Goal: Information Seeking & Learning: Find specific fact

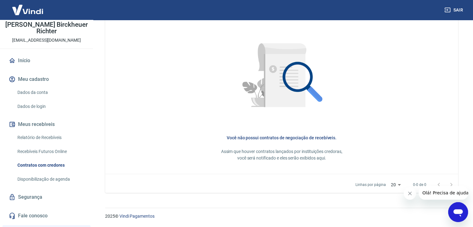
scroll to position [30, 0]
click at [43, 93] on link "Dados da conta" at bounding box center [50, 93] width 71 height 13
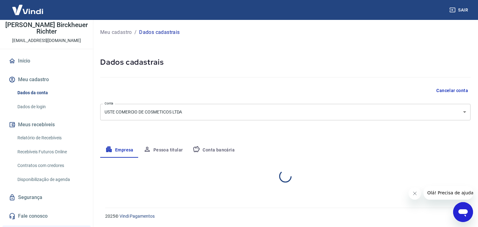
select select "RS"
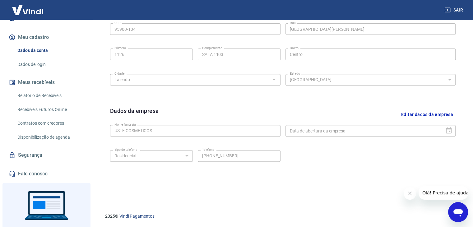
scroll to position [73, 0]
click at [40, 109] on link "Recebíveis Futuros Online" at bounding box center [50, 109] width 71 height 13
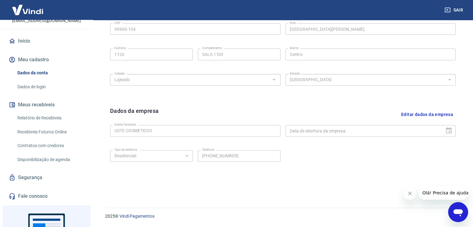
scroll to position [0, 0]
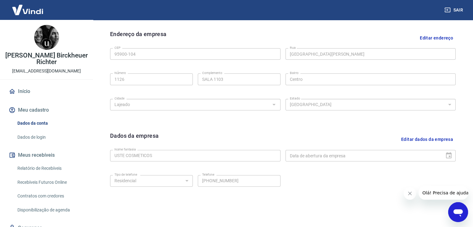
click at [29, 9] on img at bounding box center [27, 9] width 40 height 19
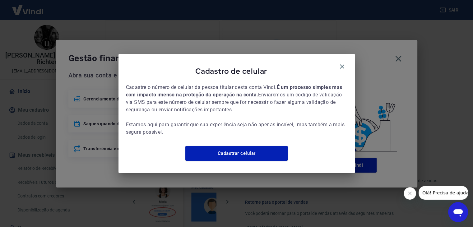
scroll to position [303, 0]
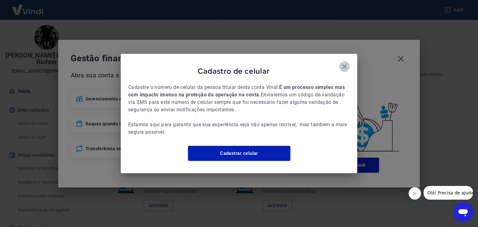
click at [345, 64] on icon "button" at bounding box center [344, 66] width 4 height 4
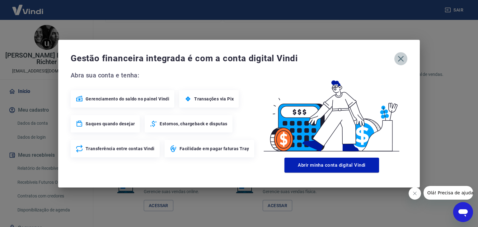
click at [401, 59] on icon "button" at bounding box center [401, 59] width 6 height 6
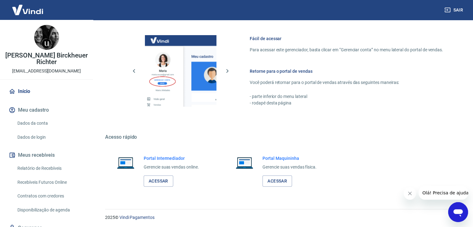
scroll to position [329, 0]
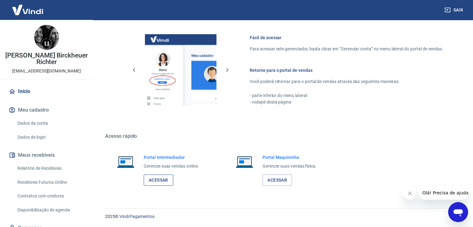
click at [160, 179] on link "Acessar" at bounding box center [159, 181] width 30 height 12
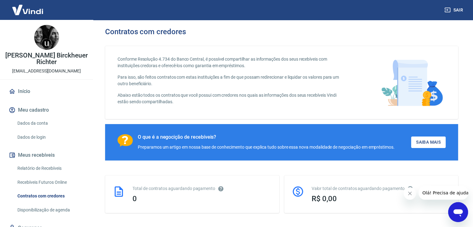
click at [30, 110] on button "Meu cadastro" at bounding box center [46, 110] width 78 height 14
click at [24, 88] on link "Início" at bounding box center [46, 92] width 78 height 14
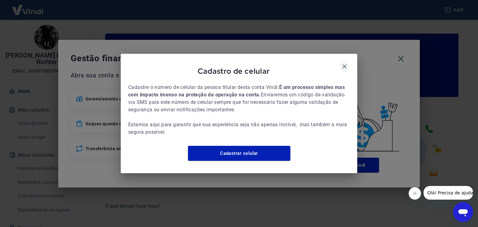
click at [344, 63] on icon "button" at bounding box center [344, 66] width 7 height 7
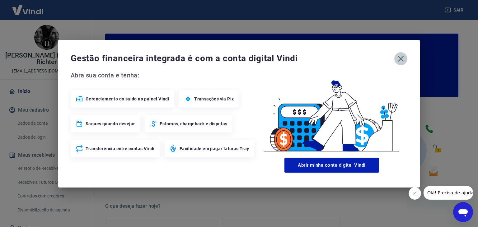
click at [398, 61] on icon "button" at bounding box center [401, 59] width 6 height 6
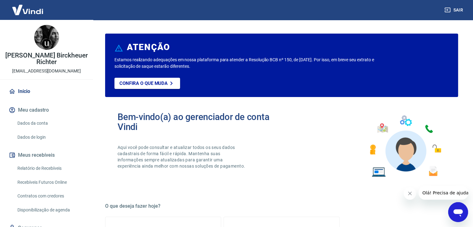
click at [31, 123] on link "Dados da conta" at bounding box center [50, 123] width 71 height 13
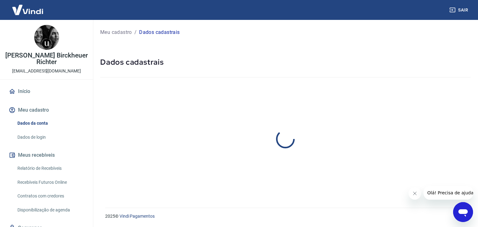
select select "RS"
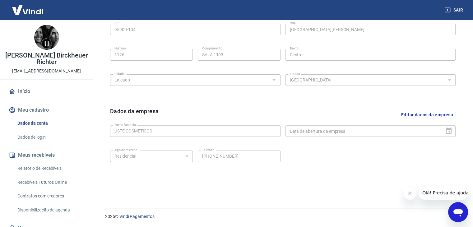
scroll to position [222, 0]
click at [28, 136] on link "Dados de login" at bounding box center [50, 137] width 71 height 13
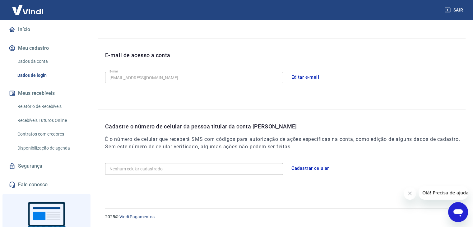
scroll to position [62, 0]
click at [38, 134] on link "Contratos com credores" at bounding box center [50, 134] width 71 height 13
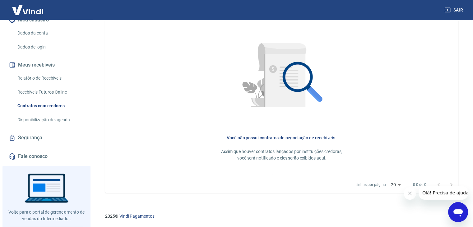
scroll to position [102, 0]
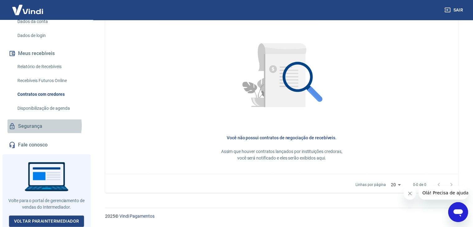
click at [35, 126] on link "Segurança" at bounding box center [46, 127] width 78 height 14
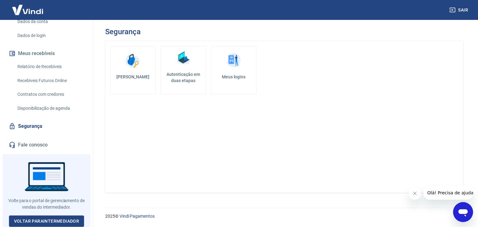
click at [26, 142] on link "Fale conosco" at bounding box center [46, 145] width 78 height 14
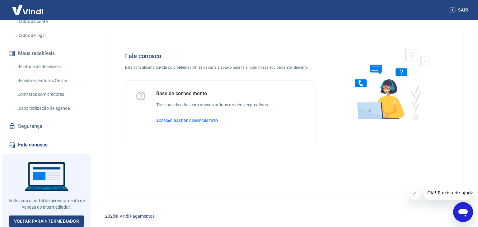
click at [464, 212] on icon "Abrir janela de mensagens" at bounding box center [462, 212] width 9 height 7
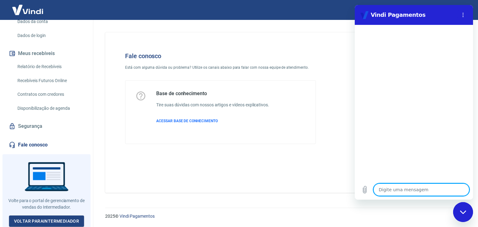
click at [412, 190] on textarea at bounding box center [421, 190] width 96 height 12
type textarea "o"
type textarea "x"
type textarea "ol"
type textarea "x"
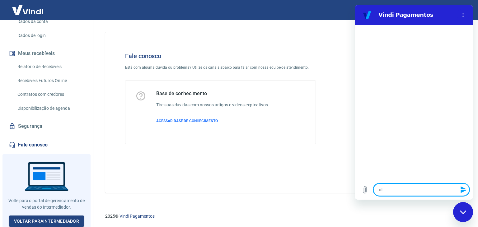
type textarea "ola"
type textarea "x"
type textarea "ola"
type textarea "x"
type textarea "ola q"
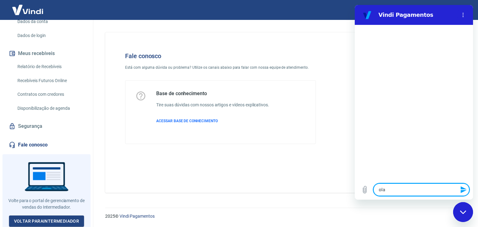
type textarea "x"
type textarea "ola qu"
type textarea "x"
type textarea "ola qua"
type textarea "x"
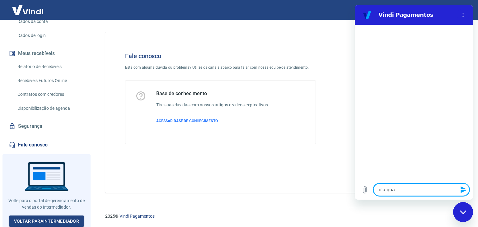
type textarea "ola quai"
type textarea "x"
type textarea "ola quais"
type textarea "x"
type textarea "ola quais"
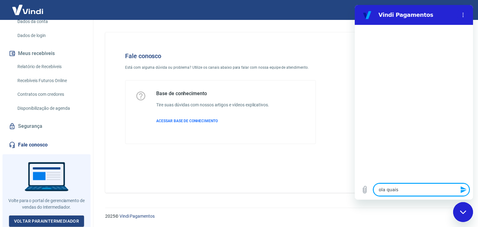
type textarea "x"
type textarea "ola quais a"
type textarea "x"
type textarea "ola quais as"
type textarea "x"
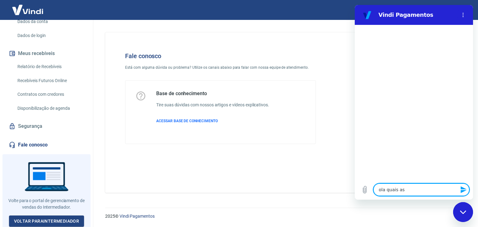
type textarea "ola quais ast"
type textarea "x"
type textarea "ola quais as"
type textarea "x"
type textarea "ola quais as"
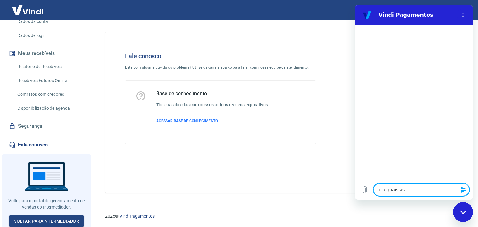
type textarea "x"
type textarea "ola quais as t"
type textarea "x"
type textarea "ola quais as ta"
type textarea "x"
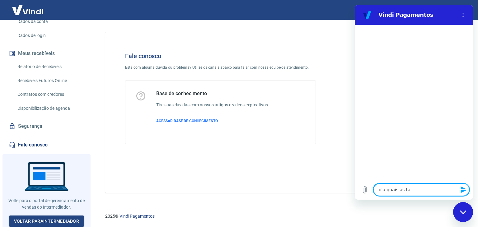
type textarea "ola quais as tax"
type textarea "x"
type textarea "ola quais as taxa"
type textarea "x"
type textarea "ola quais as taxas"
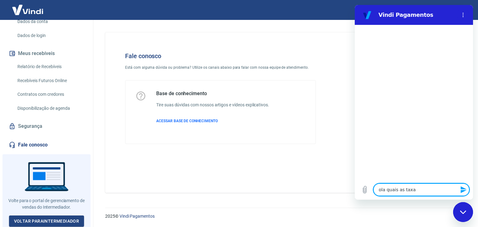
type textarea "x"
type textarea "ola quais as taxas"
type textarea "x"
type textarea "ola quais as taxas d"
type textarea "x"
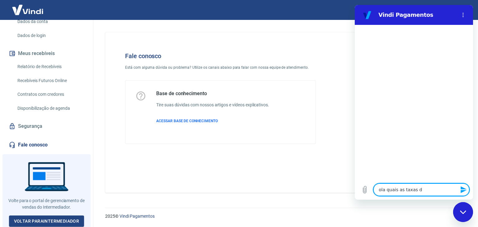
type textarea "ola quais as taxas de"
type textarea "x"
type textarea "ola quais as taxas de"
type textarea "x"
type textarea "ola quais as taxas de d"
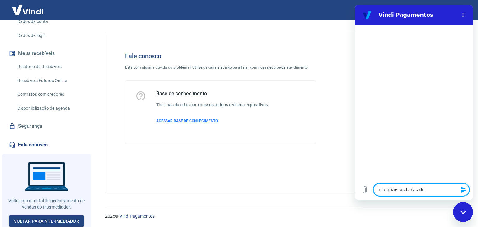
type textarea "x"
type textarea "ola quais as taxas de de"
type textarea "x"
type textarea "ola quais as taxas de des"
type textarea "x"
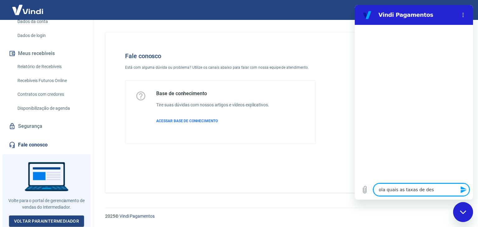
type textarea "ola quais as taxas de desc"
type textarea "x"
type textarea "ola quais as taxas de desco"
type textarea "x"
type textarea "ola quais as taxas de descon"
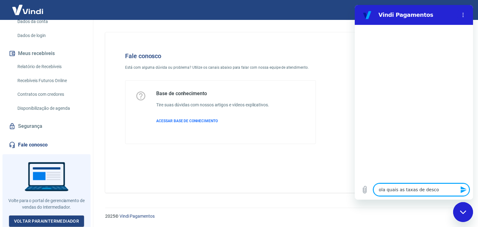
type textarea "x"
type textarea "ola quais as taxas de descont"
type textarea "x"
type textarea "ola quais as taxas de desconto"
type textarea "x"
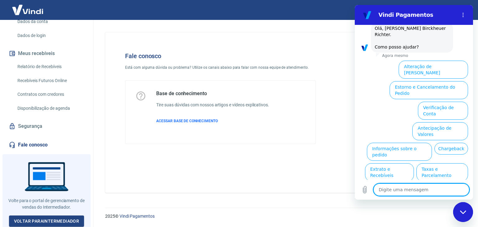
scroll to position [36, 0]
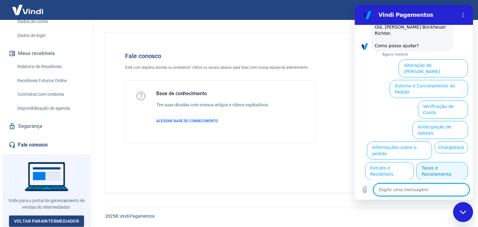
click at [439, 162] on button "Taxas e Parcelamento" at bounding box center [442, 171] width 52 height 18
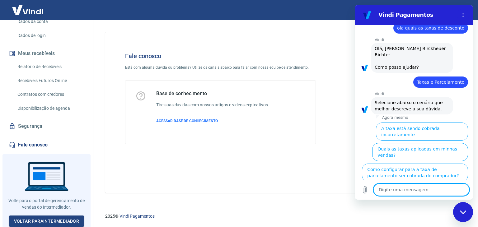
scroll to position [34, 0]
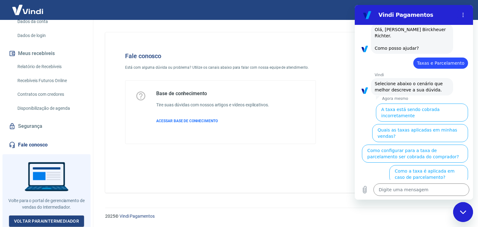
click at [417, 124] on button "Quais as taxas aplicadas em minhas vendas?" at bounding box center [420, 133] width 96 height 18
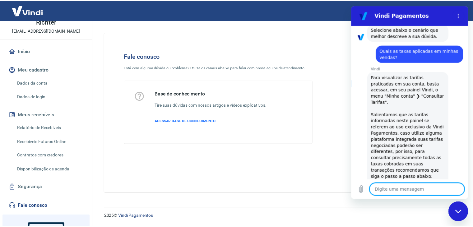
scroll to position [40, 0]
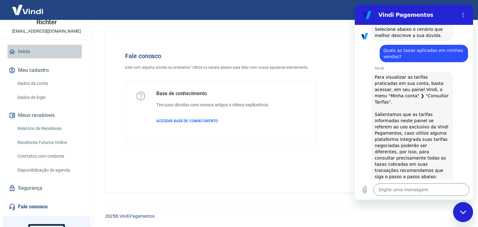
click at [19, 51] on link "Início" at bounding box center [46, 52] width 78 height 14
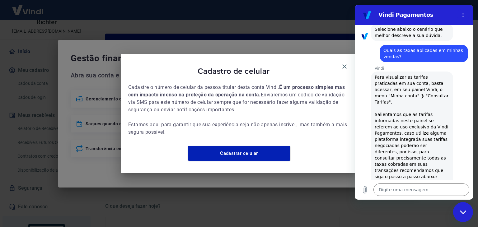
click at [338, 61] on div "Cadastro de celular" at bounding box center [239, 72] width 222 height 22
click at [345, 64] on icon "button" at bounding box center [344, 66] width 4 height 4
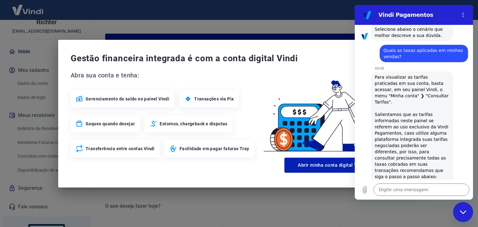
click at [293, 49] on div "Gestão financeira integrada é com a conta digital Vindi Abra sua conta e tenha:…" at bounding box center [239, 114] width 362 height 148
drag, startPoint x: 255, startPoint y: 187, endPoint x: 266, endPoint y: 178, distance: 13.9
click at [255, 186] on div "Gestão financeira integrada é com a conta digital Vindi Abra sua conta e tenha:…" at bounding box center [239, 114] width 362 height 148
click at [424, 14] on h2 "Vindi Pagamentos" at bounding box center [416, 14] width 76 height 7
drag, startPoint x: 390, startPoint y: 223, endPoint x: 412, endPoint y: 217, distance: 23.0
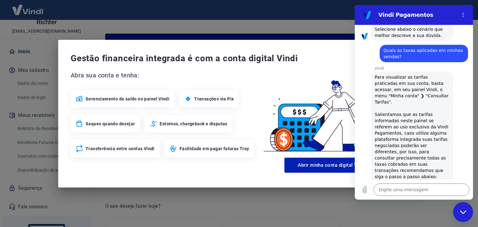
click at [396, 221] on div "Gestão financeira integrada é com a conta digital Vindi Abra sua conta e tenha:…" at bounding box center [239, 113] width 478 height 227
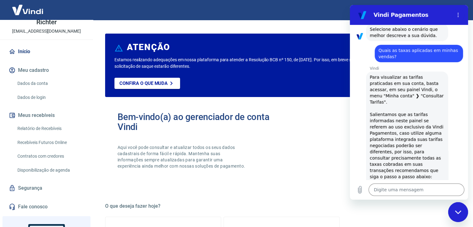
click at [463, 213] on div "Fechar janela de mensagens" at bounding box center [458, 212] width 19 height 19
type textarea "x"
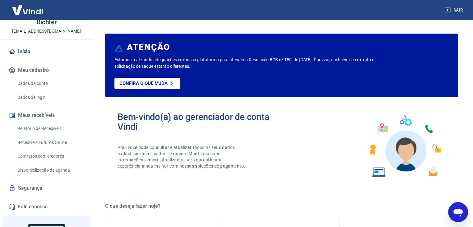
click at [33, 10] on img at bounding box center [27, 9] width 40 height 19
click at [25, 50] on link "Início" at bounding box center [46, 52] width 78 height 14
click at [24, 50] on link "Início" at bounding box center [46, 52] width 78 height 14
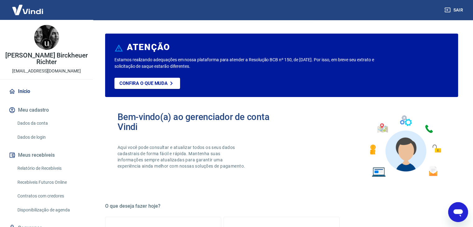
click at [23, 89] on link "Início" at bounding box center [46, 92] width 78 height 14
click at [31, 6] on img at bounding box center [27, 9] width 40 height 19
